Goal: Task Accomplishment & Management: Manage account settings

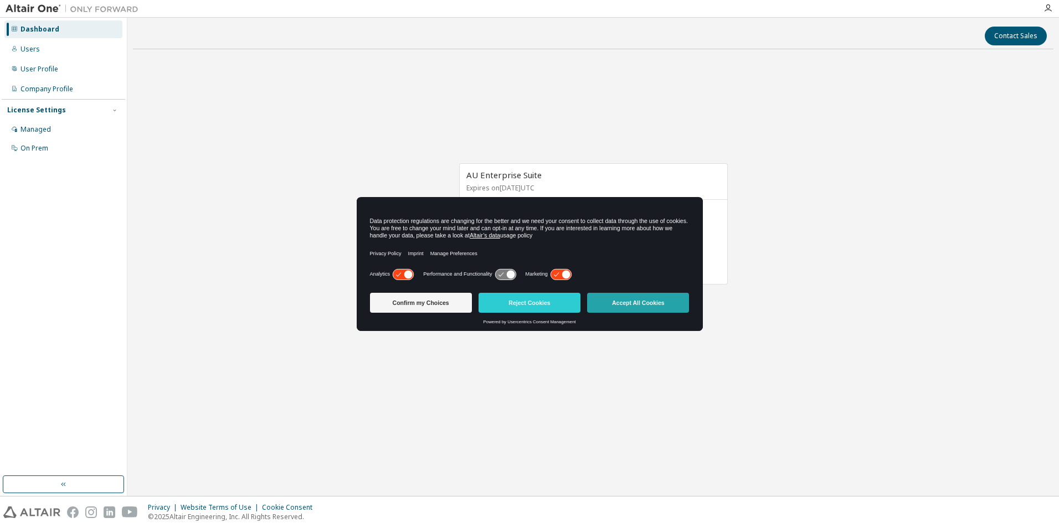
click at [617, 298] on button "Accept All Cookies" at bounding box center [638, 303] width 102 height 20
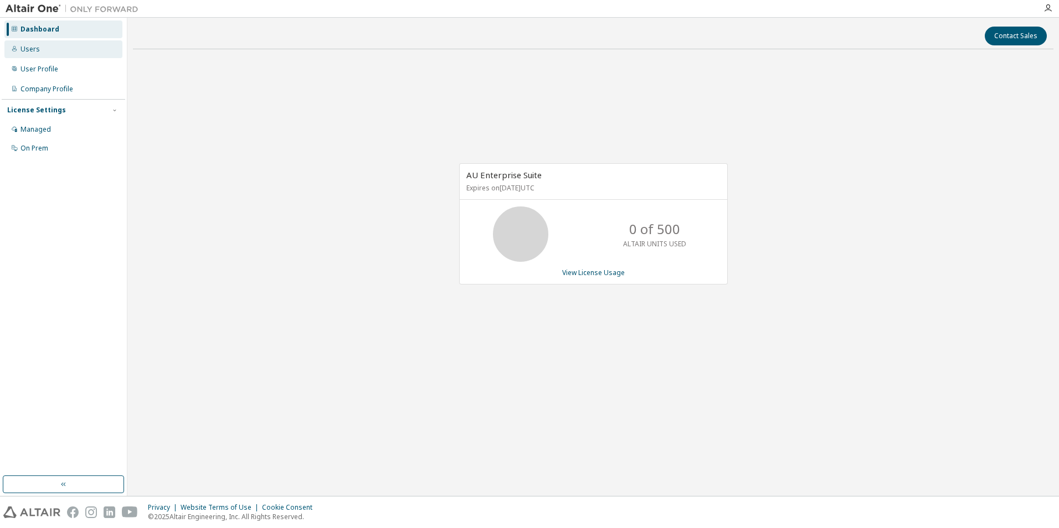
click at [58, 49] on div "Users" at bounding box center [63, 49] width 118 height 18
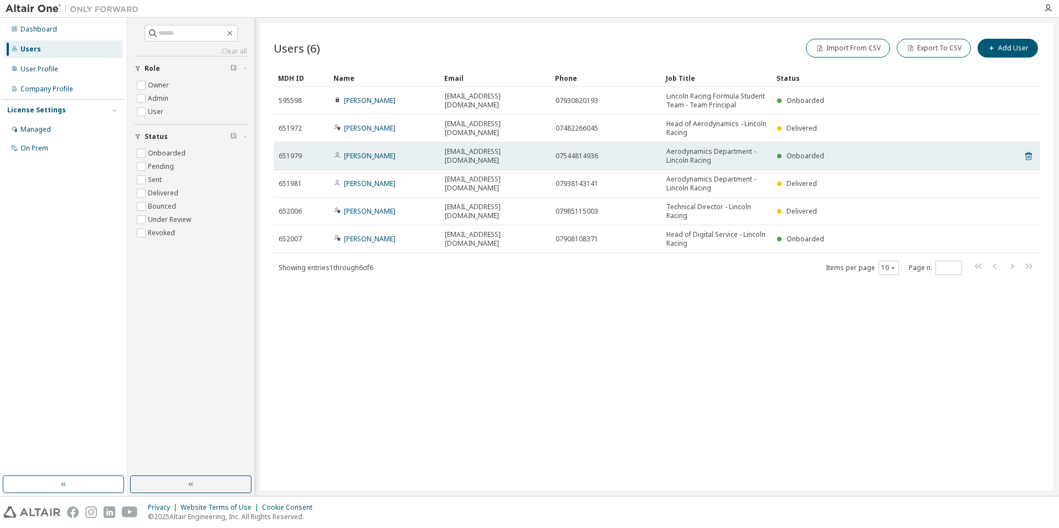
click at [418, 162] on td "[PERSON_NAME]" at bounding box center [384, 156] width 111 height 28
click at [359, 154] on link "[PERSON_NAME]" at bounding box center [370, 155] width 52 height 9
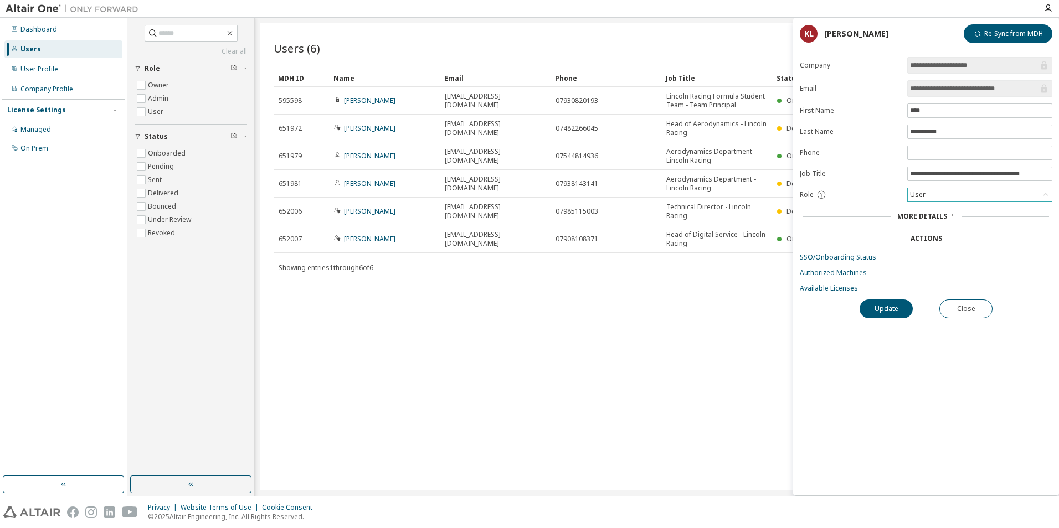
click at [938, 193] on div "User" at bounding box center [980, 194] width 144 height 13
click at [939, 219] on li "Owner" at bounding box center [979, 224] width 142 height 14
click at [897, 308] on button "Update" at bounding box center [885, 309] width 53 height 19
click at [967, 308] on button "Close" at bounding box center [965, 309] width 53 height 19
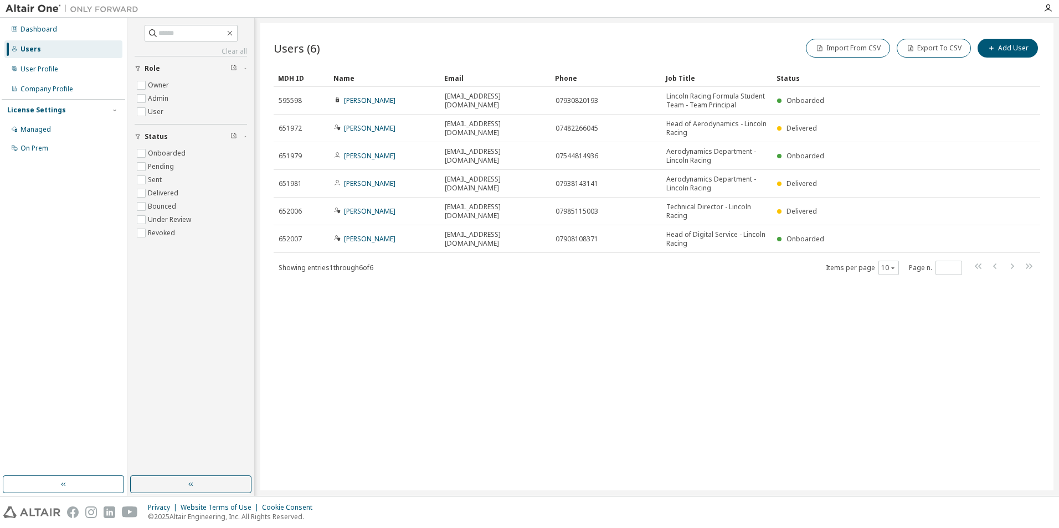
click at [892, 311] on div "Users (6) Import From CSV Export To CSV Add User Clear Load Save Save As Field …" at bounding box center [656, 256] width 793 height 467
click at [62, 64] on div "User Profile" at bounding box center [63, 69] width 118 height 18
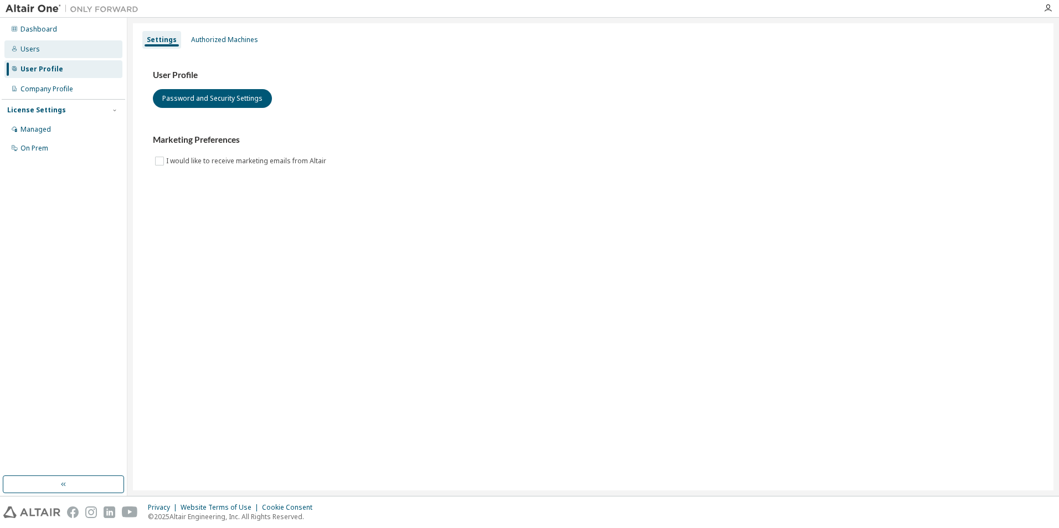
click at [62, 53] on div "Users" at bounding box center [63, 49] width 118 height 18
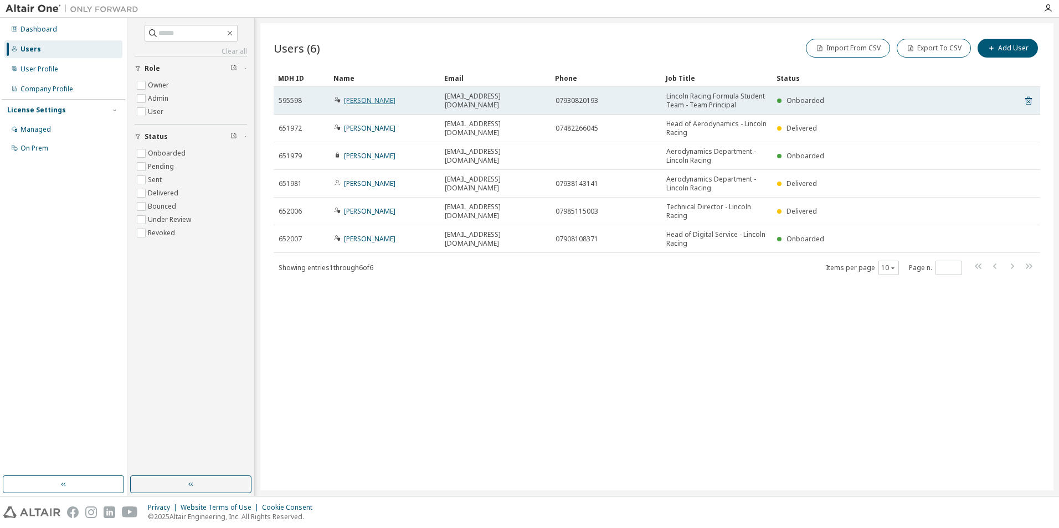
click at [353, 101] on link "Dylan Beanlands" at bounding box center [370, 100] width 52 height 9
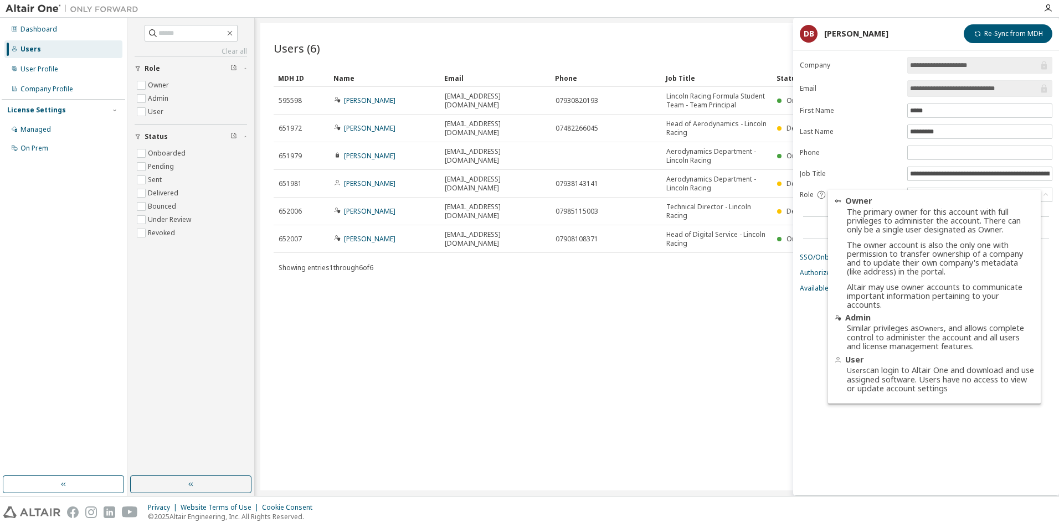
click at [821, 195] on icon at bounding box center [821, 195] width 10 height 10
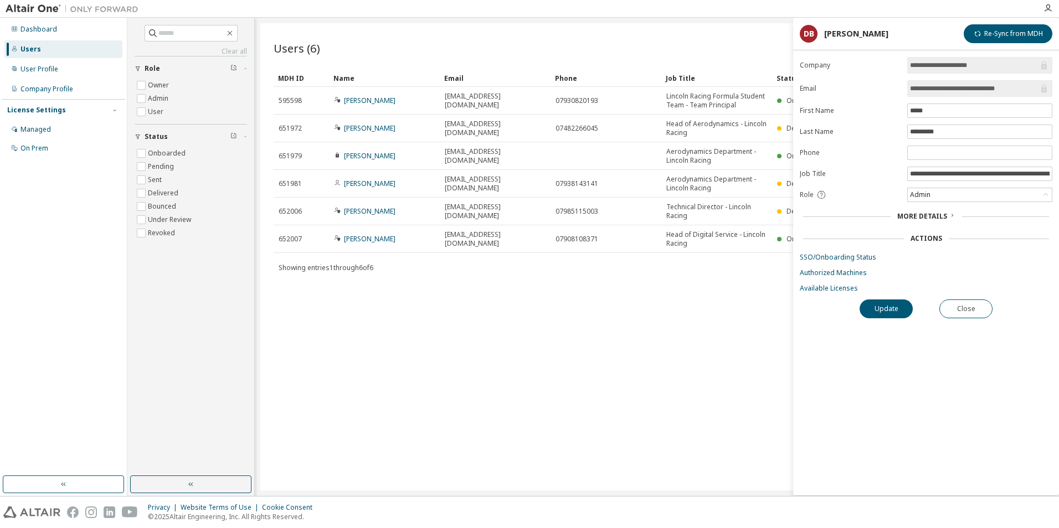
click at [677, 371] on div "Users (6) Import From CSV Export To CSV Add User Clear Load Save Save As Field …" at bounding box center [656, 256] width 793 height 467
click at [952, 312] on button "Close" at bounding box center [965, 309] width 53 height 19
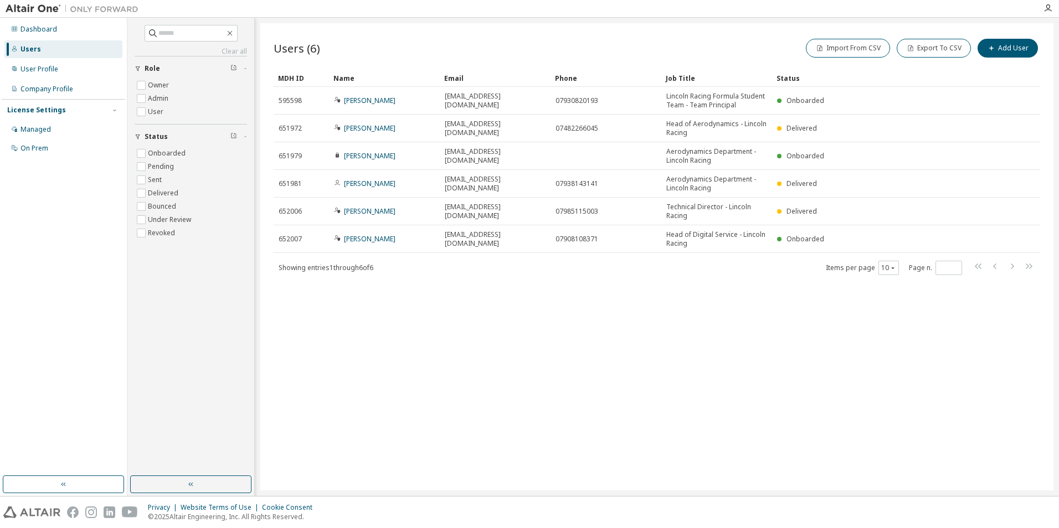
click at [925, 310] on div "Users (6) Import From CSV Export To CSV Add User Clear Load Save Save As Field …" at bounding box center [656, 256] width 793 height 467
click at [485, 370] on div "Users (6) Import From CSV Export To CSV Add User Clear Load Save Save As Field …" at bounding box center [656, 256] width 793 height 467
